Goal: Register for event/course

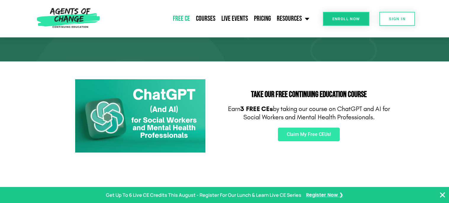
scroll to position [64, 0]
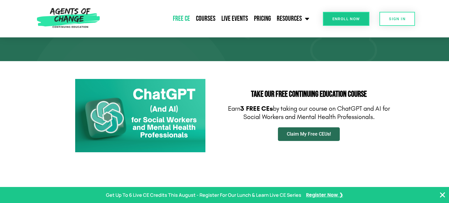
click at [326, 134] on span "Claim My Free CEUs!" at bounding box center [309, 133] width 44 height 5
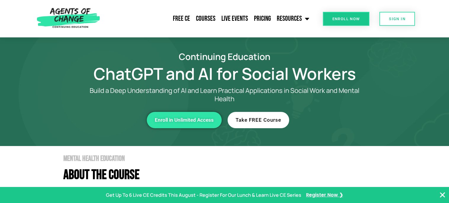
click at [277, 120] on span "Take FREE Course" at bounding box center [259, 119] width 46 height 5
